Goal: Task Accomplishment & Management: Manage account settings

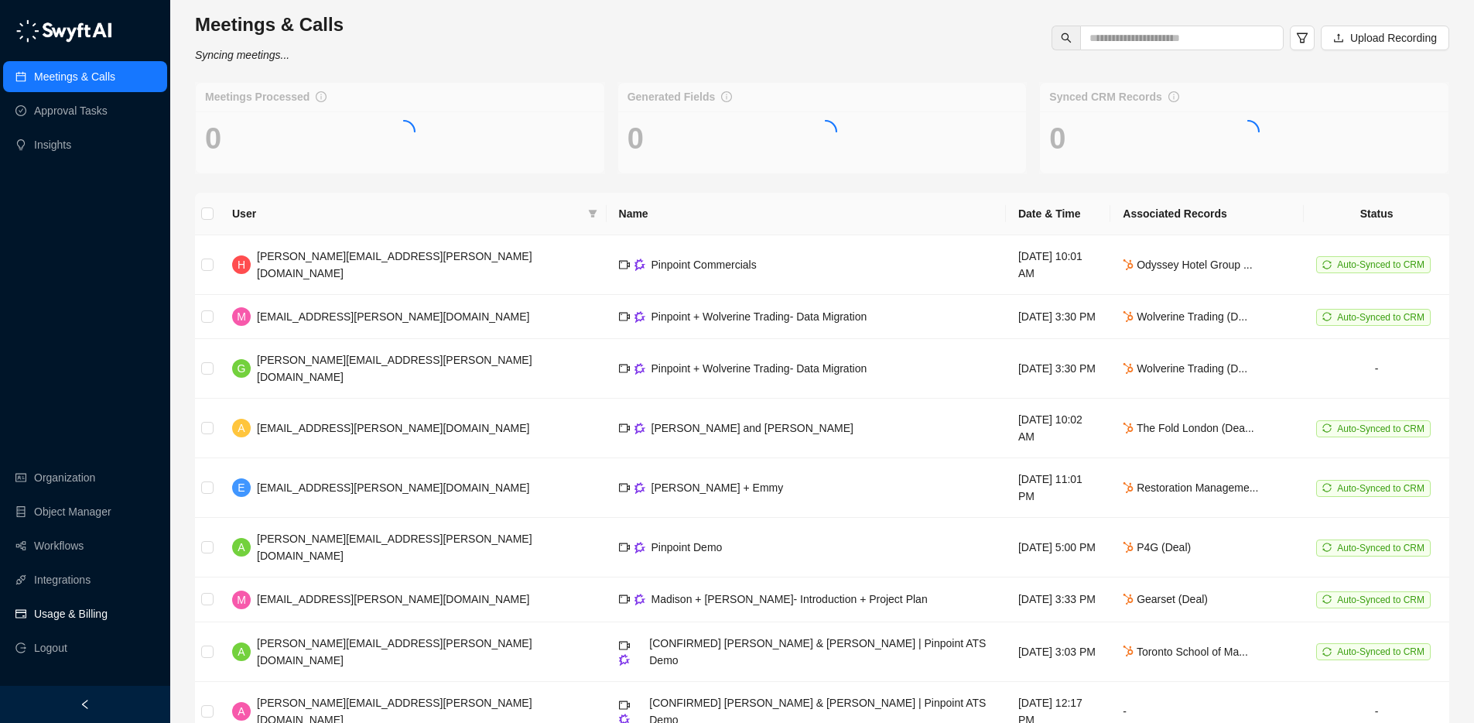
click at [84, 613] on link "Usage & Billing" at bounding box center [70, 613] width 73 height 31
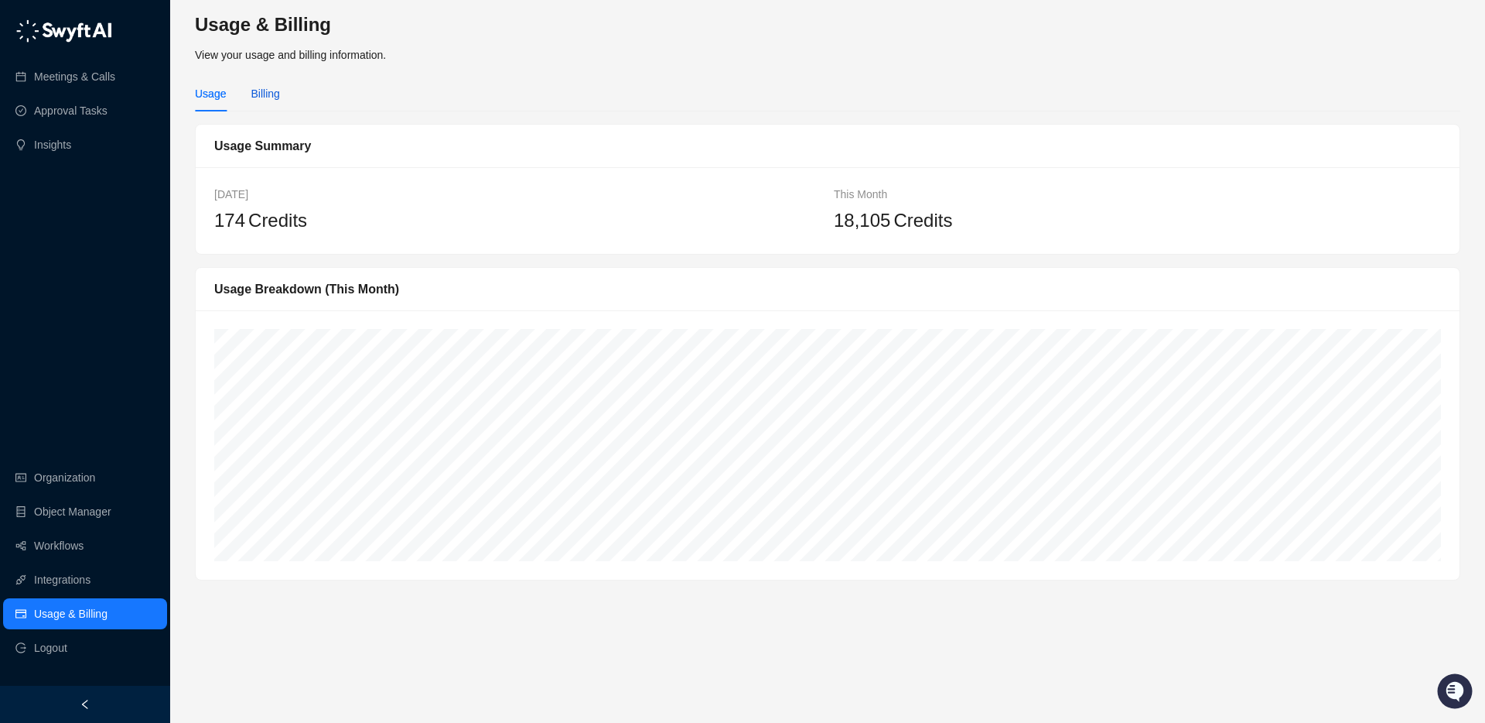
click at [255, 95] on div "Billing" at bounding box center [265, 93] width 29 height 17
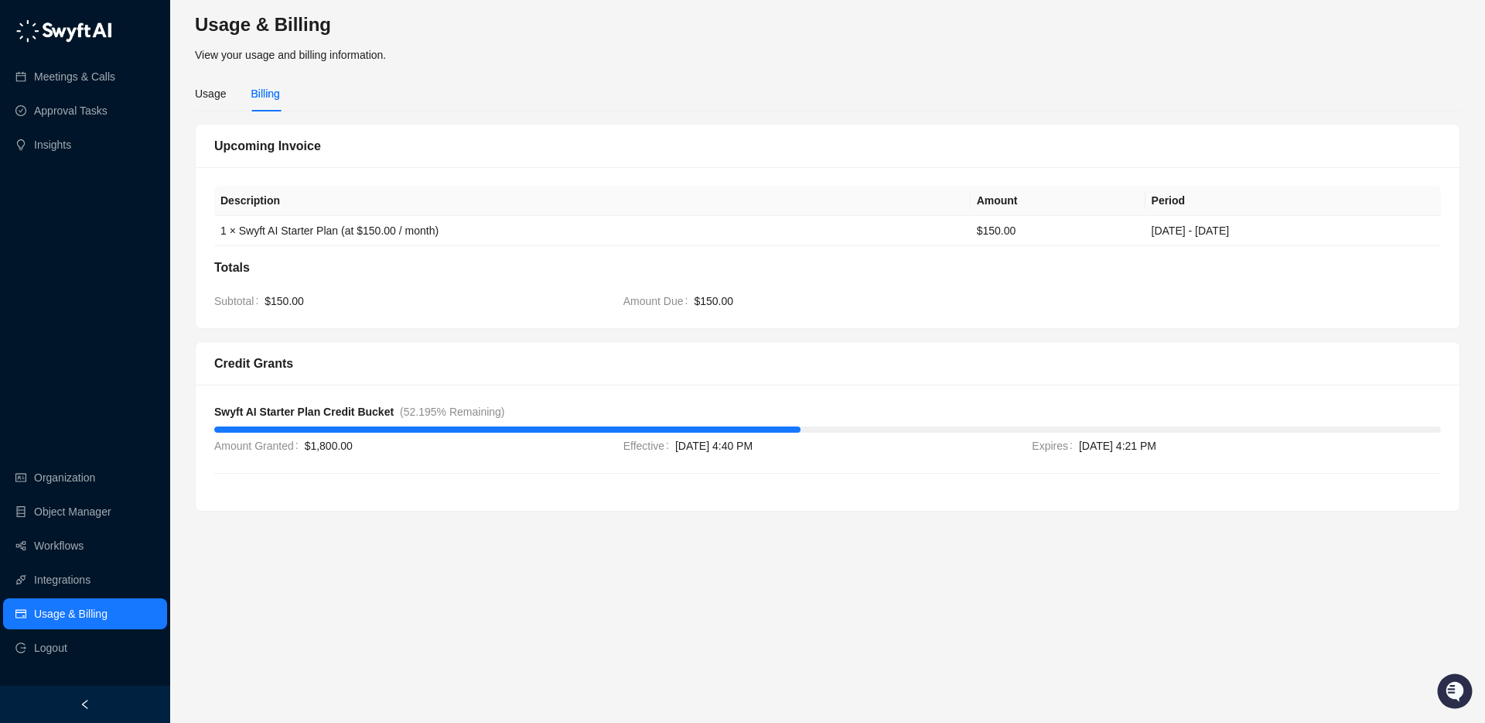
click at [203, 282] on div "Description Amount Period 1 × Swyft AI Starter Plan (at $150.00 / month) $150.0…" at bounding box center [828, 247] width 1264 height 161
click at [266, 291] on div "Totals Subtotal $150.00 Amount Due $150.00" at bounding box center [827, 283] width 1227 height 51
click at [108, 77] on link "Meetings & Calls" at bounding box center [74, 76] width 81 height 31
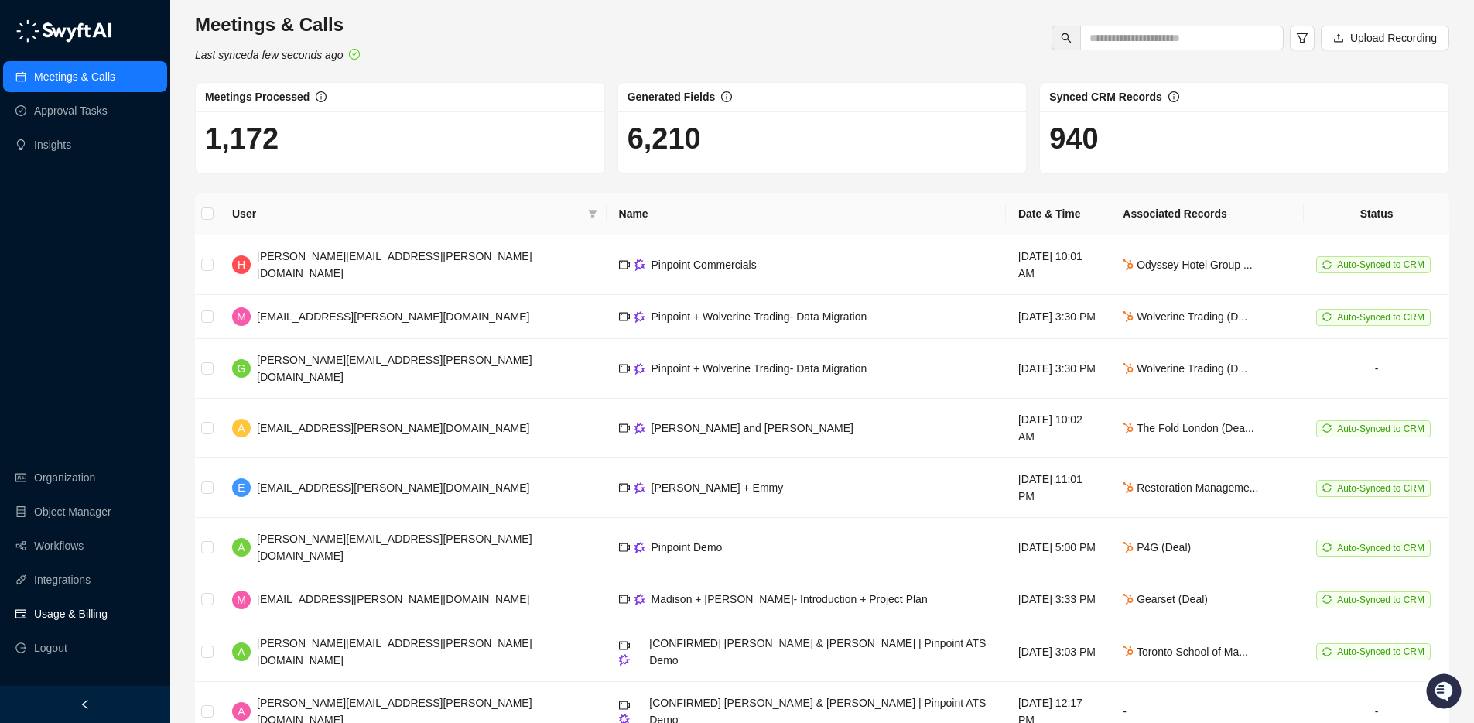
click at [79, 615] on link "Usage & Billing" at bounding box center [70, 613] width 73 height 31
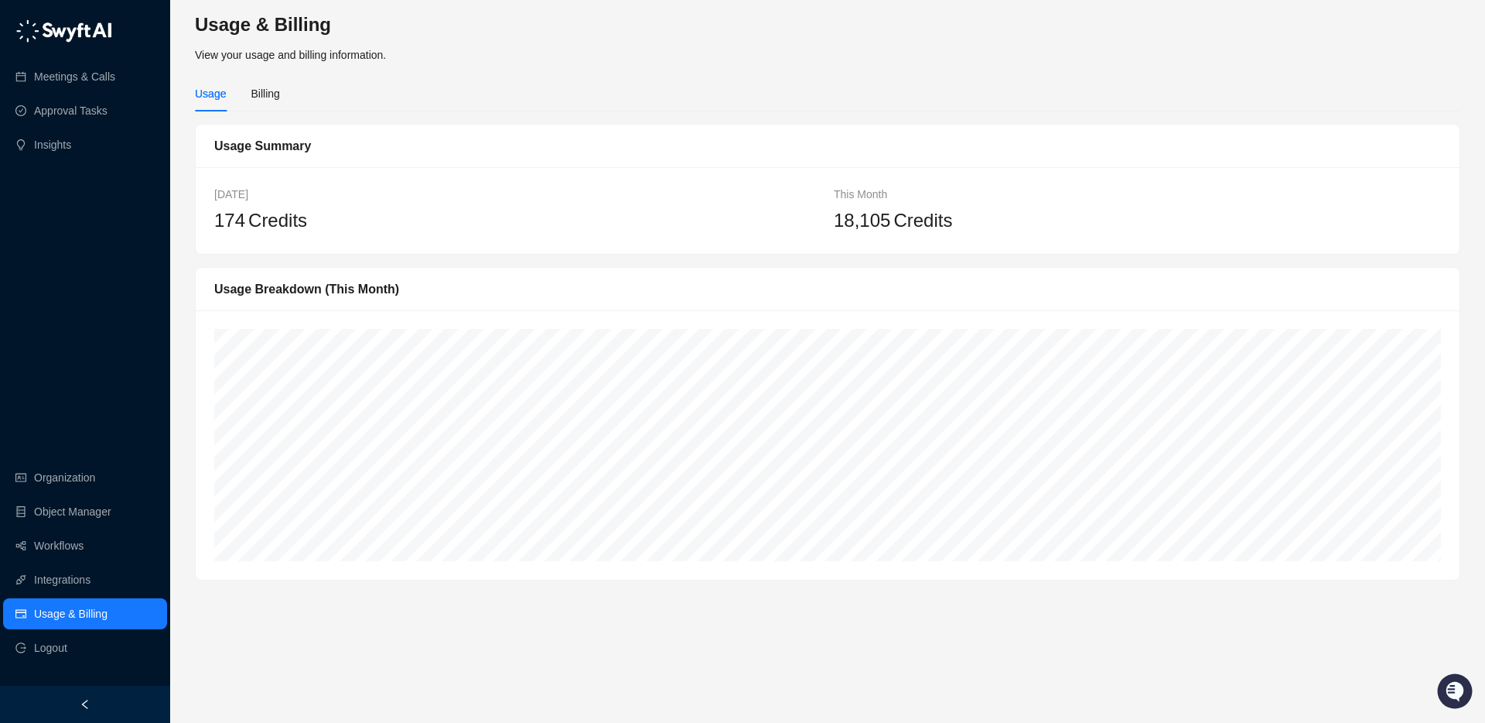
click at [286, 103] on div "Usage Billing" at bounding box center [828, 94] width 1266 height 36
click at [287, 97] on div "Usage Billing" at bounding box center [828, 94] width 1266 height 36
click at [283, 91] on div "Usage Billing" at bounding box center [828, 94] width 1266 height 36
click at [282, 90] on div "Usage Billing" at bounding box center [828, 94] width 1266 height 36
click at [238, 106] on div "Usage Billing" at bounding box center [237, 94] width 85 height 36
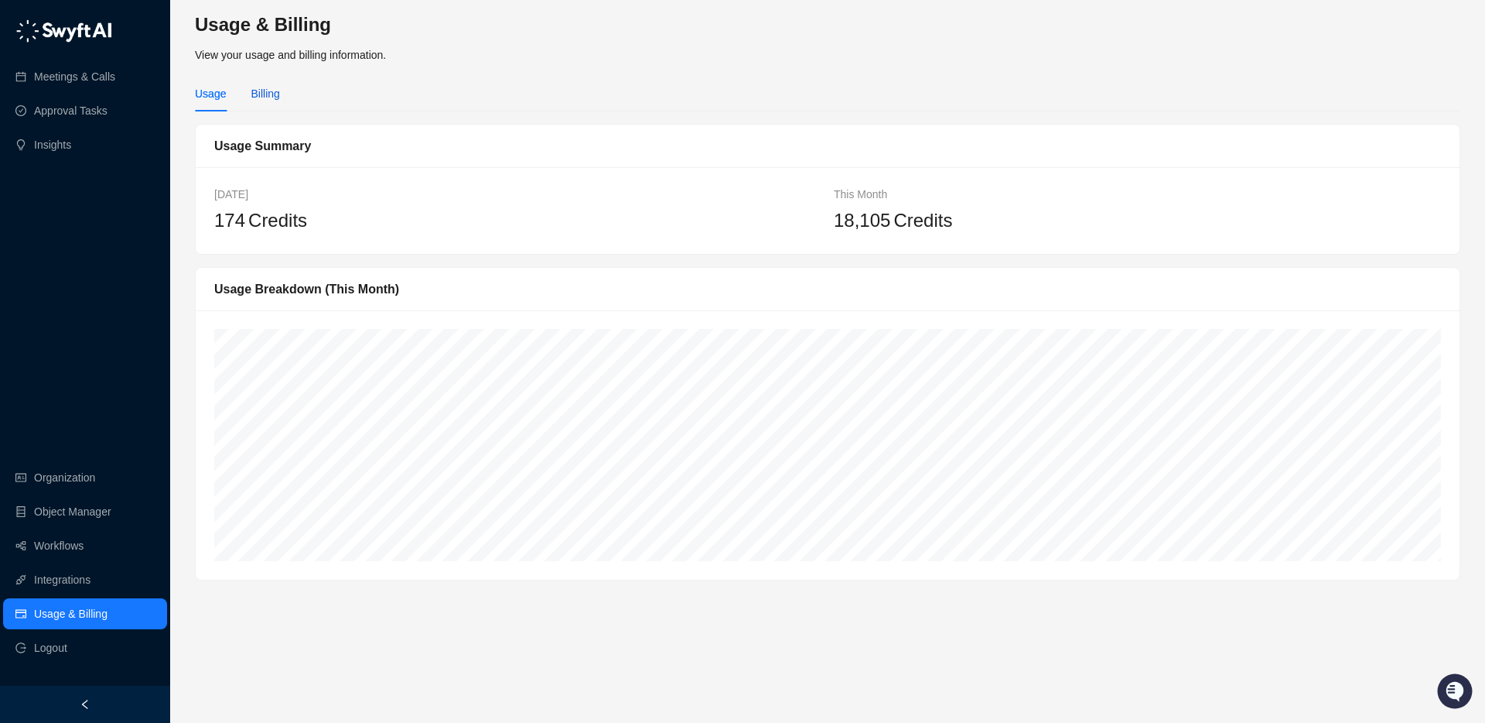
click at [261, 96] on div "Billing" at bounding box center [265, 93] width 29 height 17
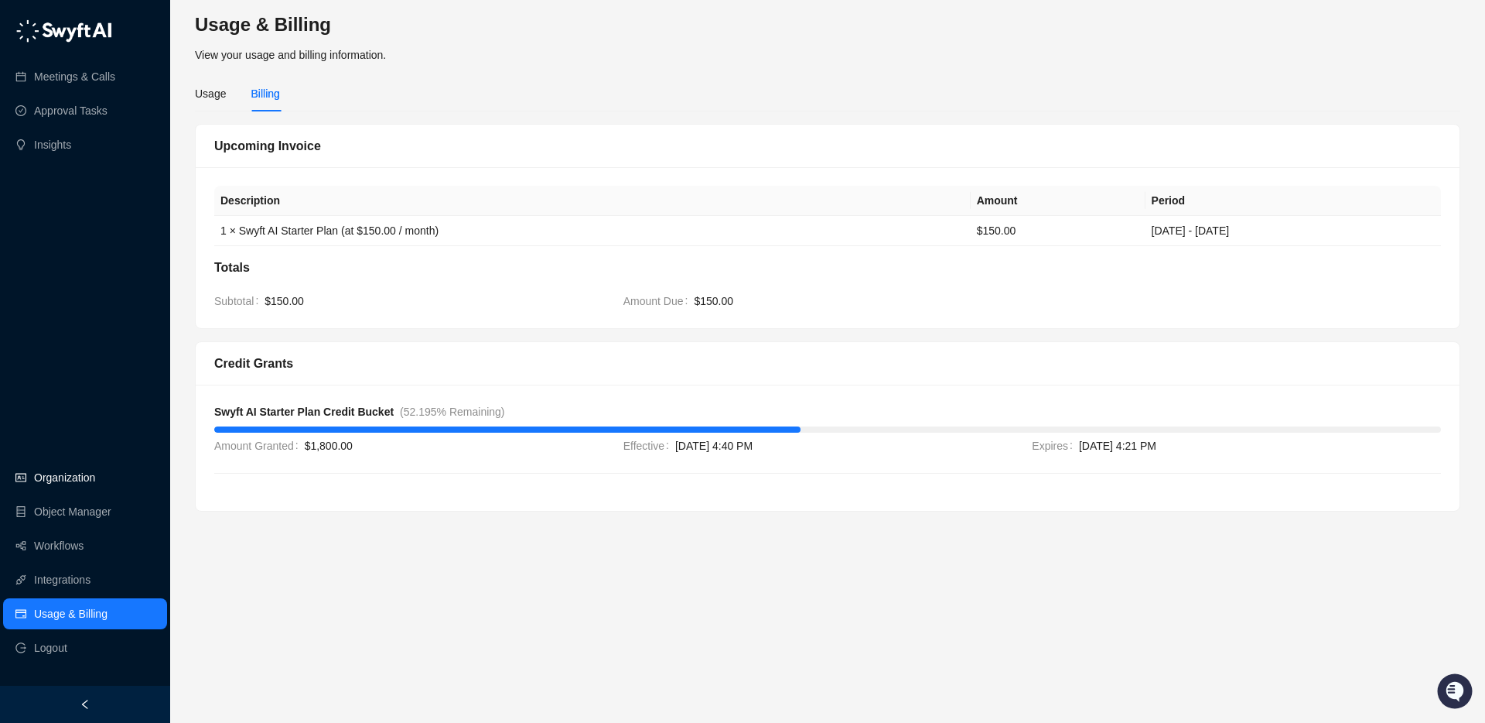
click at [89, 481] on link "Organization" at bounding box center [64, 477] width 61 height 31
